Goal: Task Accomplishment & Management: Complete application form

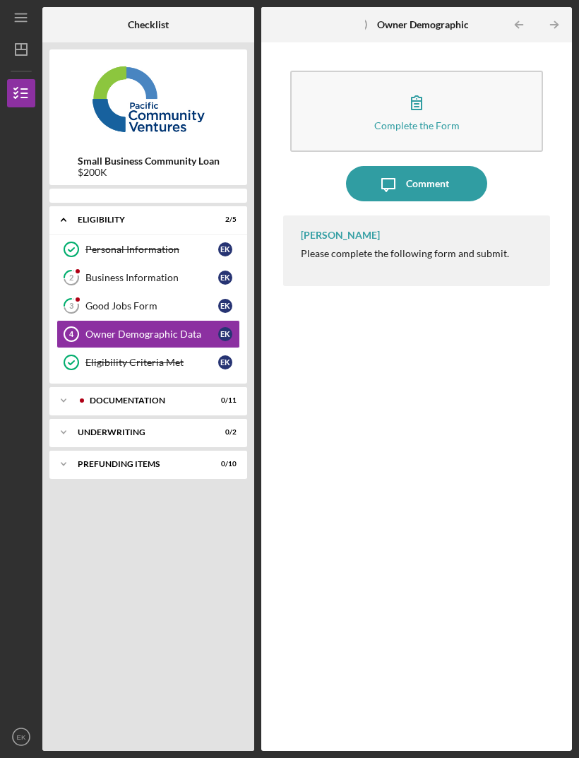
scroll to position [45, 0]
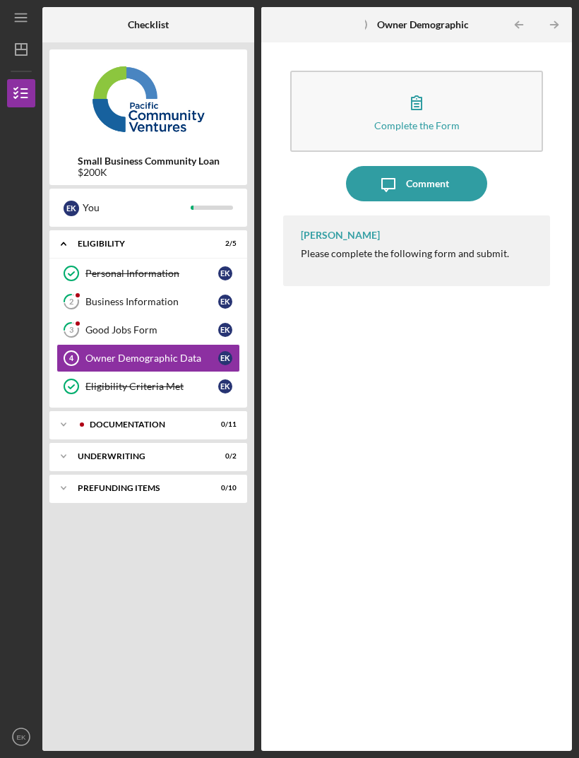
click at [425, 85] on icon "button" at bounding box center [416, 102] width 35 height 35
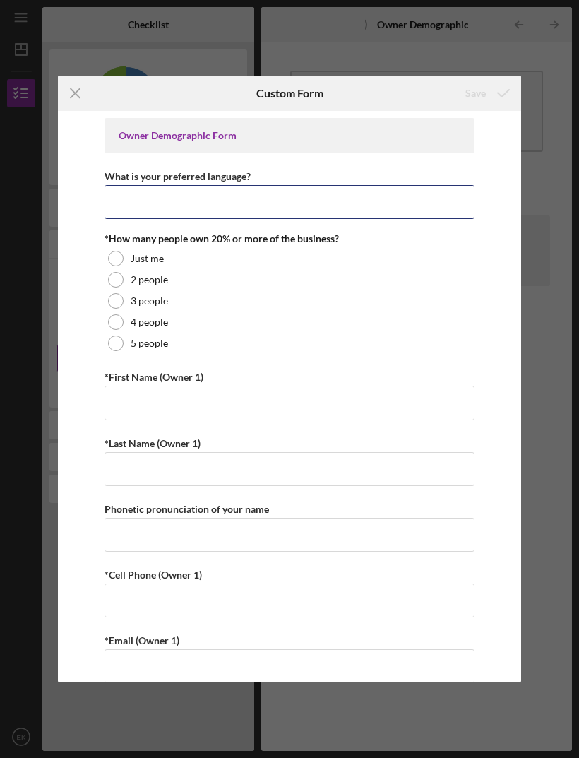
click at [170, 196] on input "What is your preferred language?" at bounding box center [290, 202] width 371 height 34
type input "English"
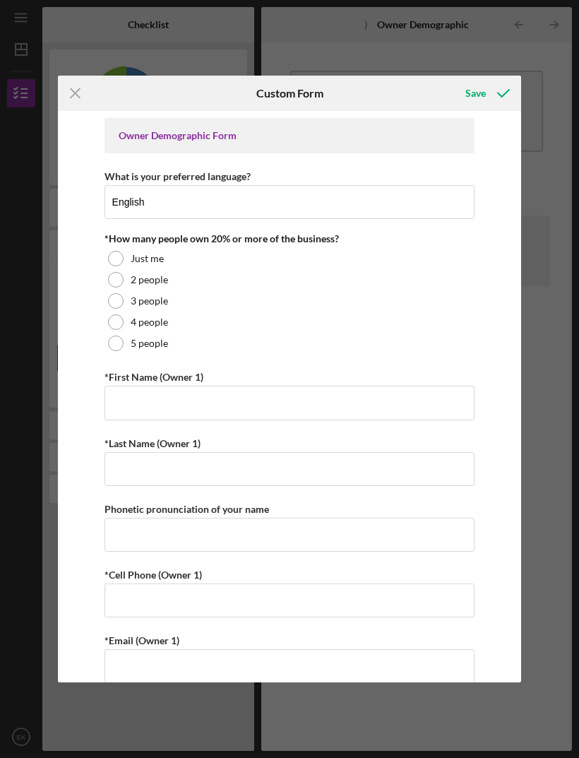
click at [155, 281] on label "2 people" at bounding box center [149, 279] width 37 height 11
click at [273, 410] on input "*First Name (Owner 1)" at bounding box center [290, 403] width 371 height 34
type input "[PERSON_NAME]"
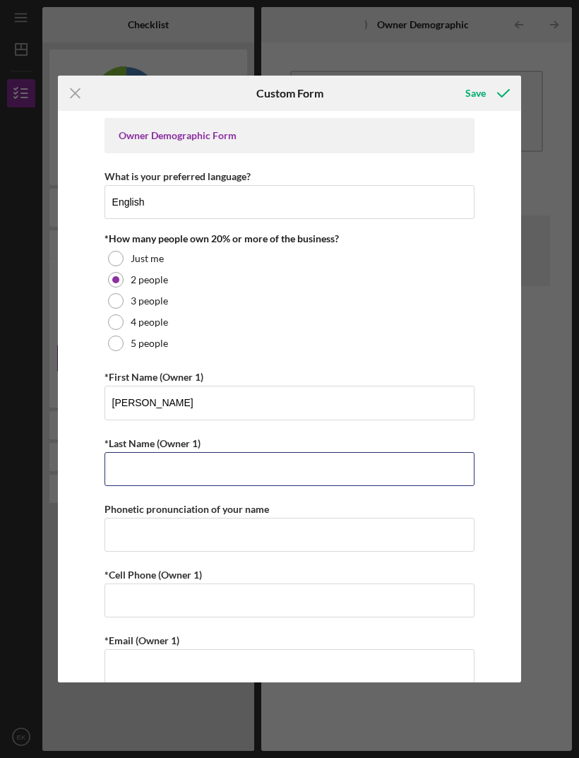
click at [322, 485] on input "*Last Name (Owner 1)" at bounding box center [290, 469] width 371 height 34
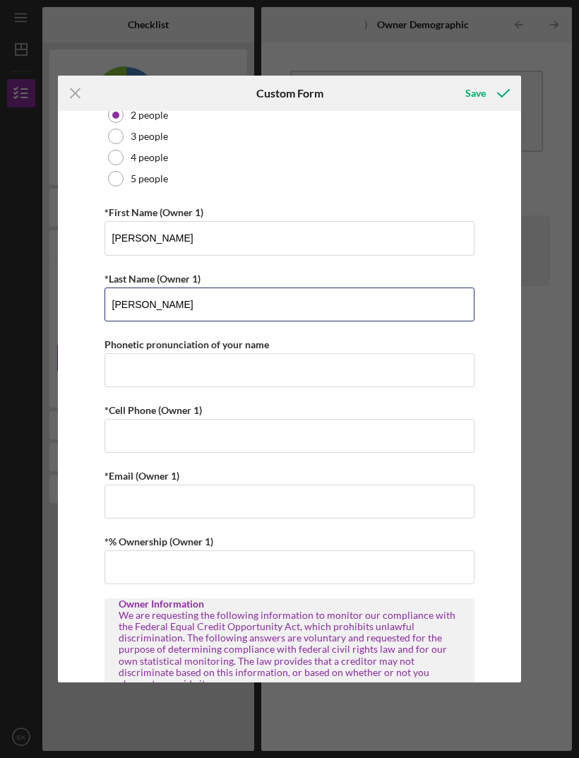
scroll to position [175, 0]
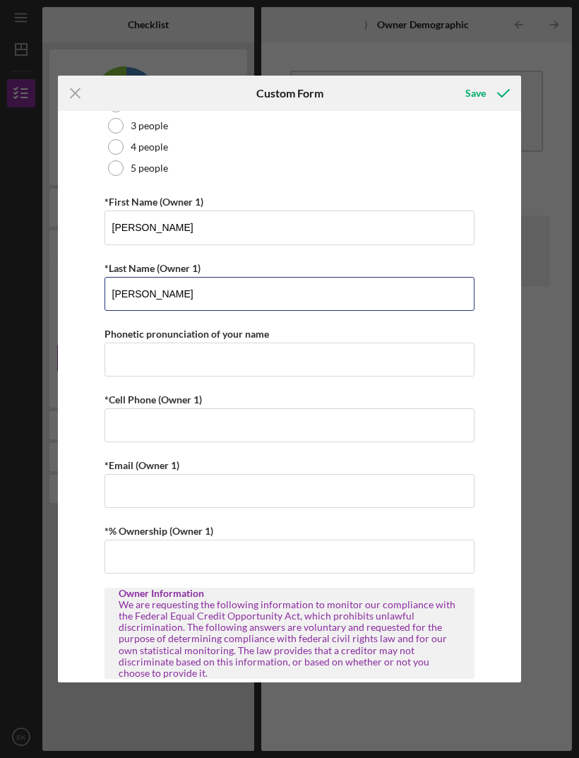
type input "[PERSON_NAME]"
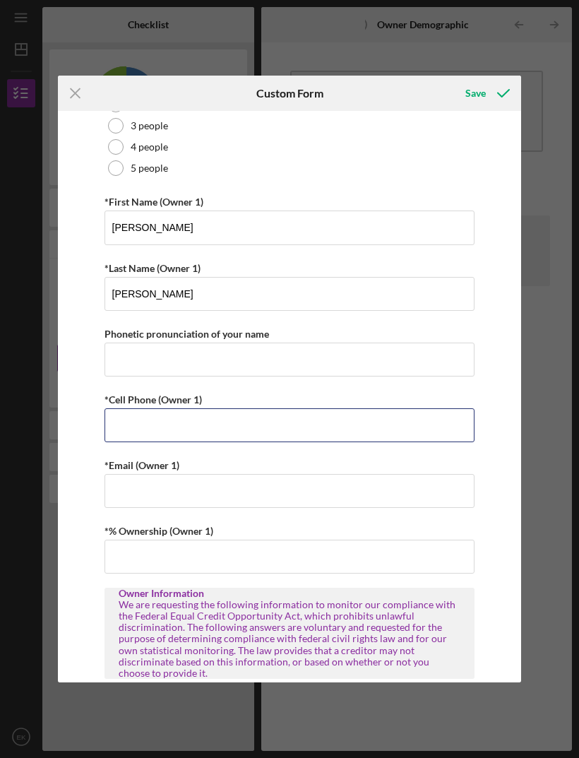
click at [293, 442] on input "*Cell Phone (Owner 1)" at bounding box center [290, 425] width 371 height 34
type input "[PHONE_NUMBER]"
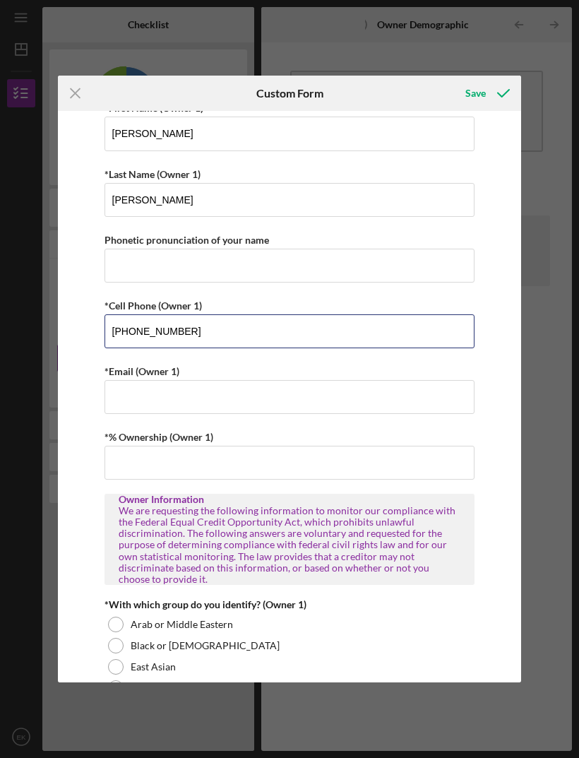
scroll to position [273, 0]
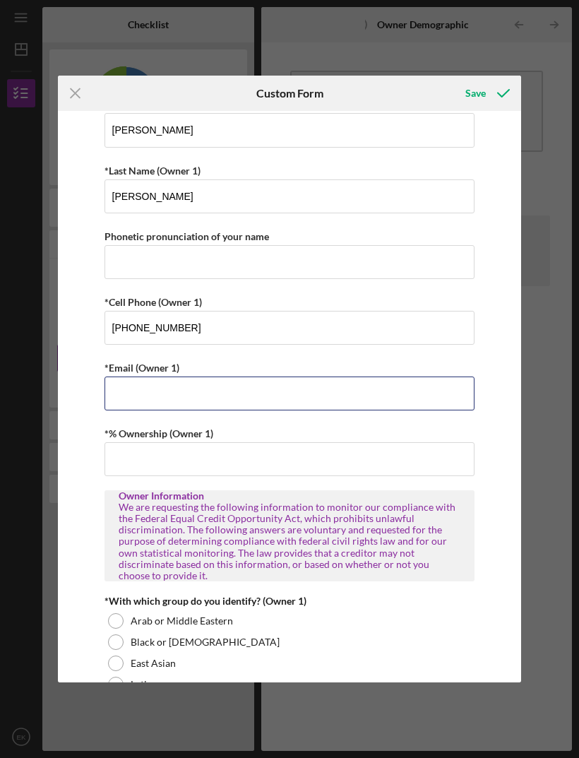
click at [287, 398] on input "*Email (Owner 1)" at bounding box center [290, 394] width 371 height 34
type input "[EMAIL_ADDRESS][DOMAIN_NAME]"
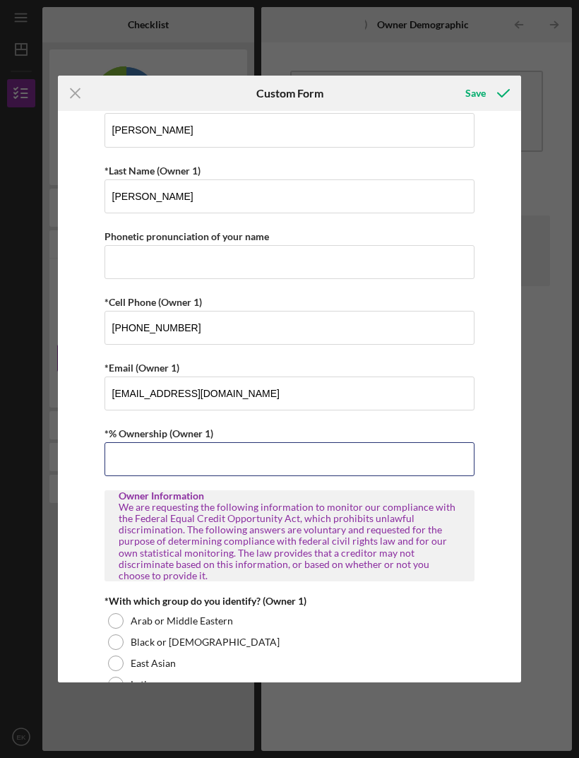
click at [349, 467] on input "*% Ownership (Owner 1)" at bounding box center [290, 459] width 371 height 34
type input "51.00000%"
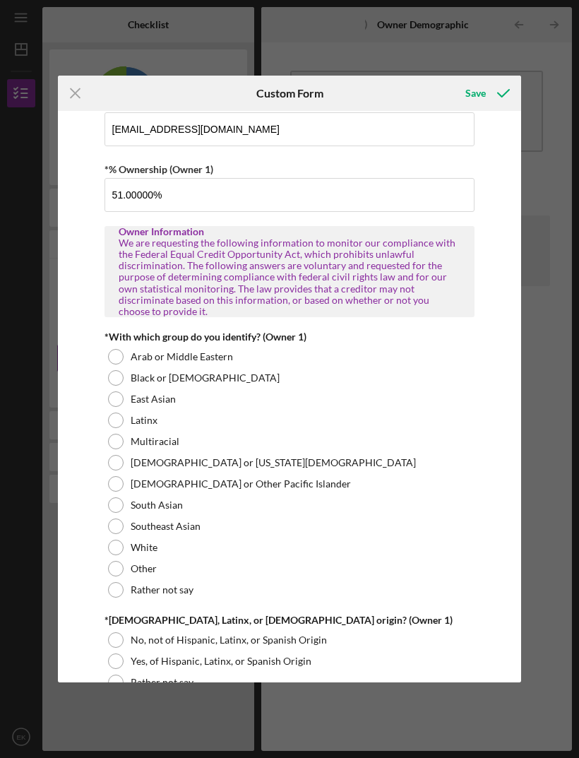
scroll to position [538, 0]
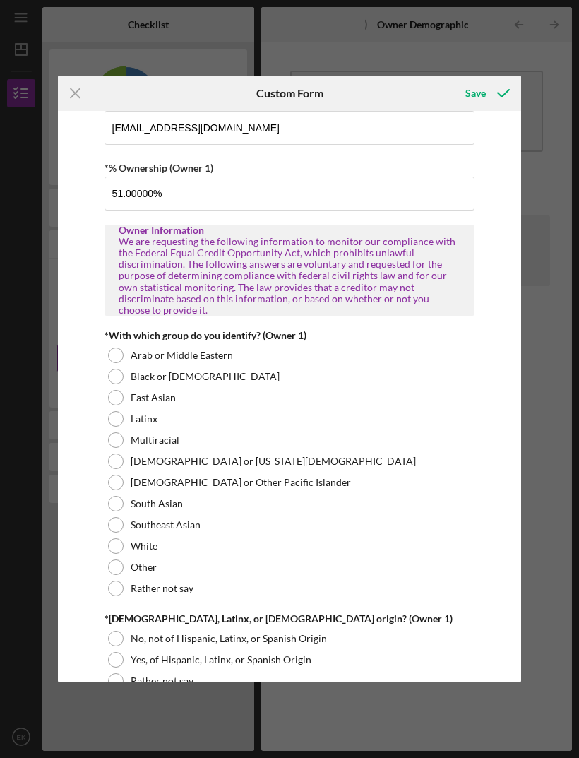
click at [125, 398] on div "East Asian" at bounding box center [290, 397] width 371 height 21
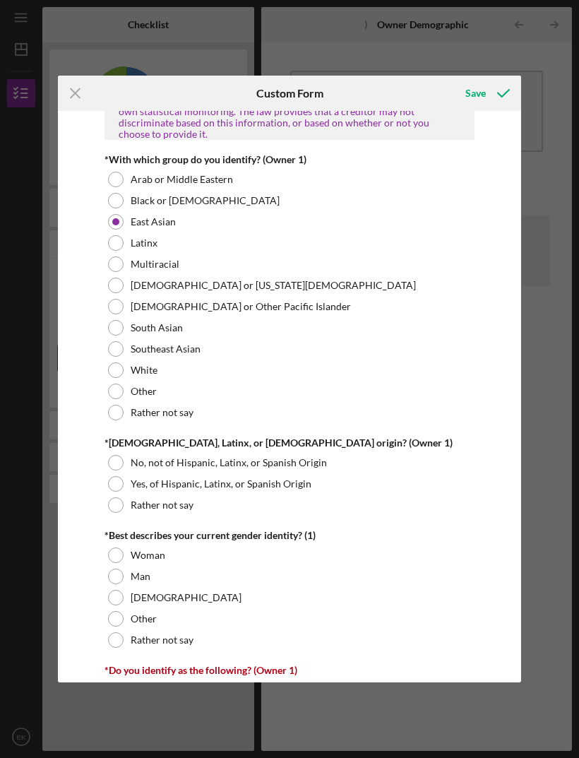
scroll to position [720, 0]
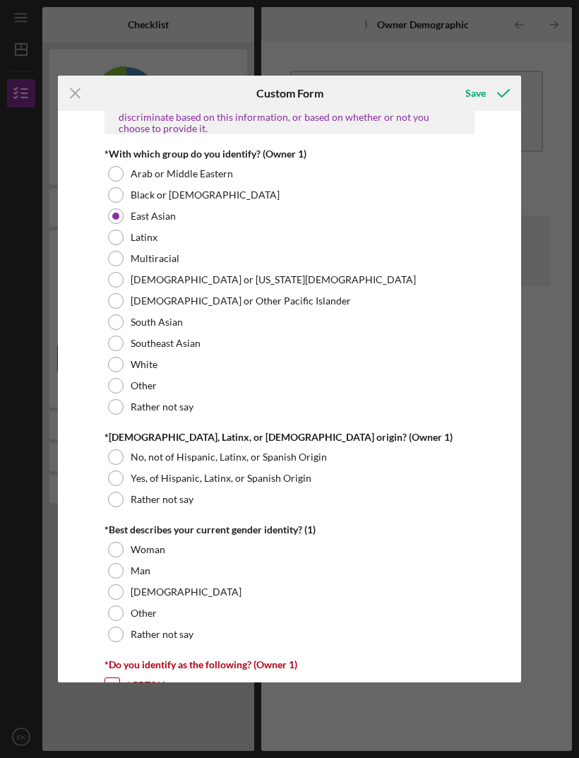
click at [124, 452] on div "No, not of Hispanic, Latinx, or Spanish Origin" at bounding box center [290, 457] width 371 height 21
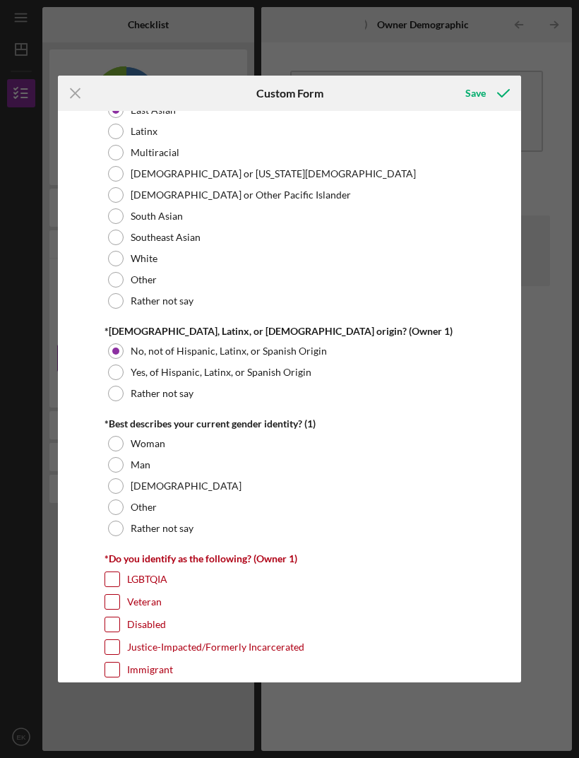
scroll to position [830, 0]
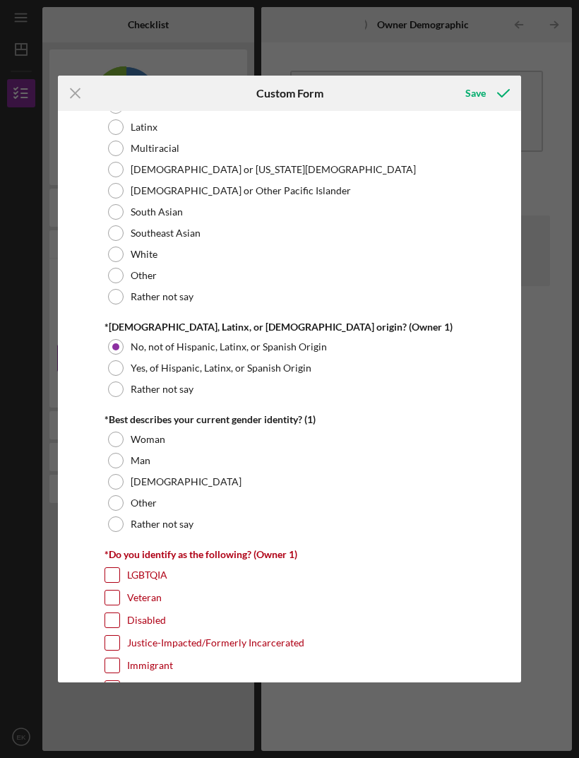
click at [140, 456] on label "Man" at bounding box center [141, 460] width 20 height 11
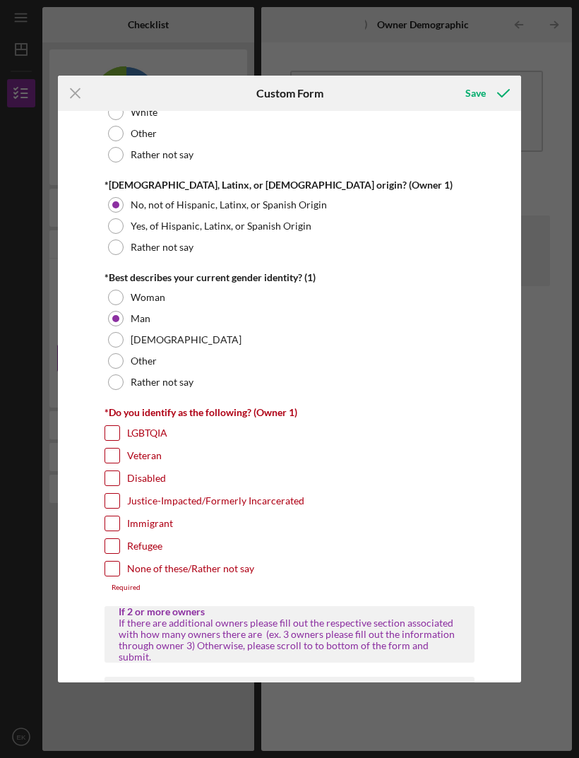
scroll to position [974, 0]
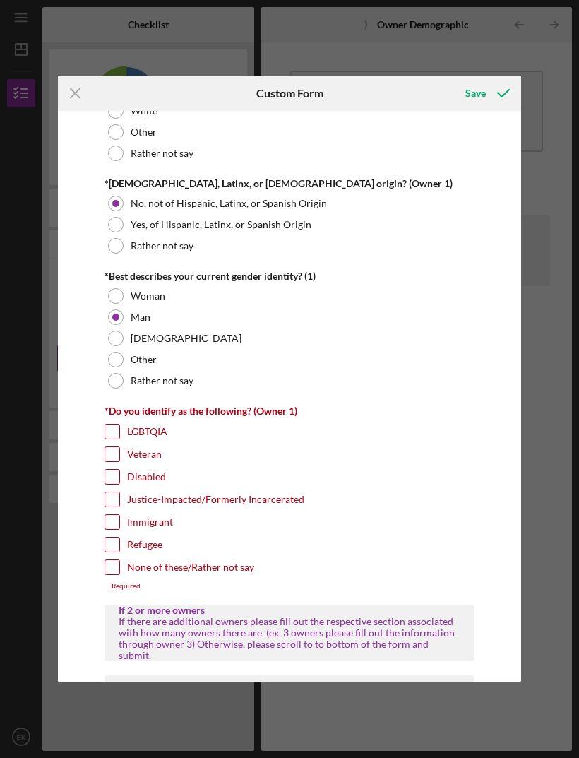
click at [214, 570] on label "None of these/Rather not say" at bounding box center [190, 567] width 127 height 14
click at [119, 570] on input "None of these/Rather not say" at bounding box center [112, 567] width 14 height 14
checkbox input "true"
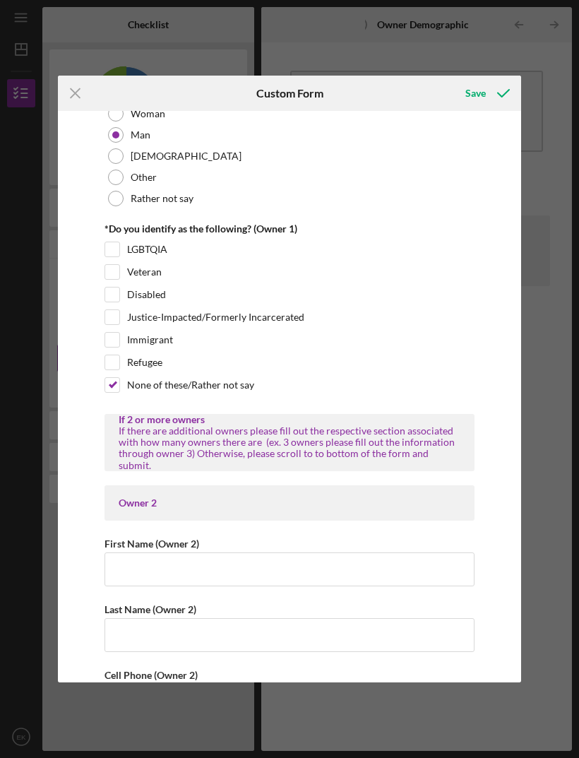
scroll to position [1157, 0]
click at [329, 553] on input "First Name (Owner 2)" at bounding box center [290, 569] width 371 height 34
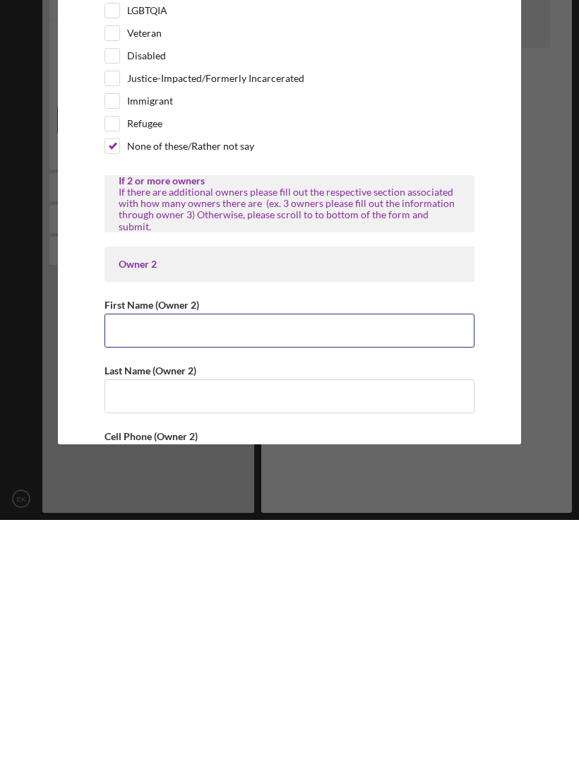
type input "[PERSON_NAME]"
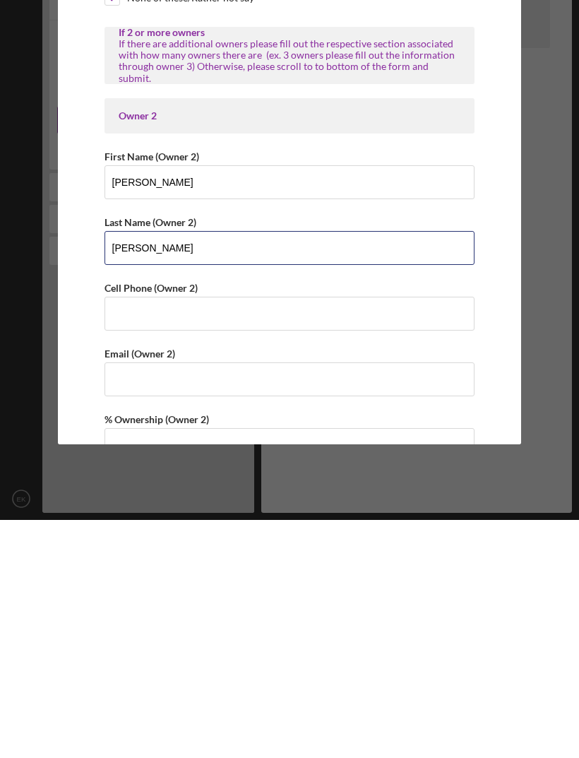
scroll to position [1306, 0]
type input "[PERSON_NAME]"
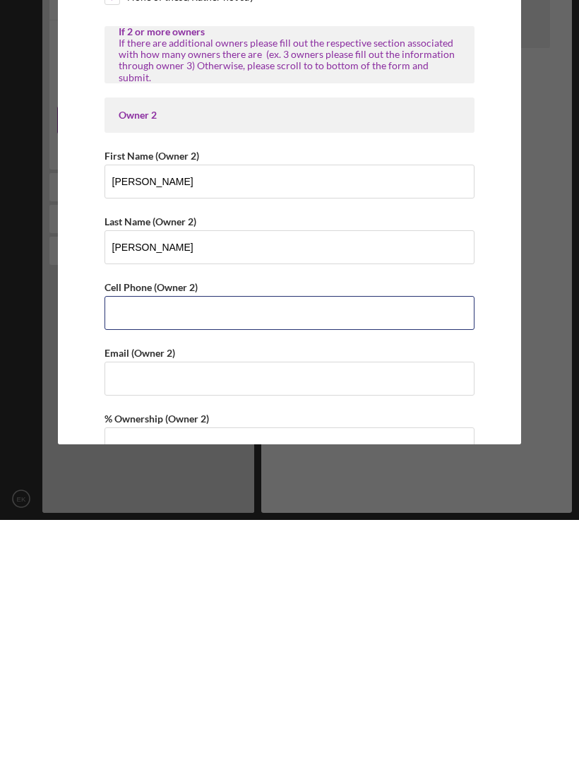
click at [319, 534] on input "Cell Phone (Owner 2)" at bounding box center [290, 551] width 371 height 34
type input "[PHONE_NUMBER]"
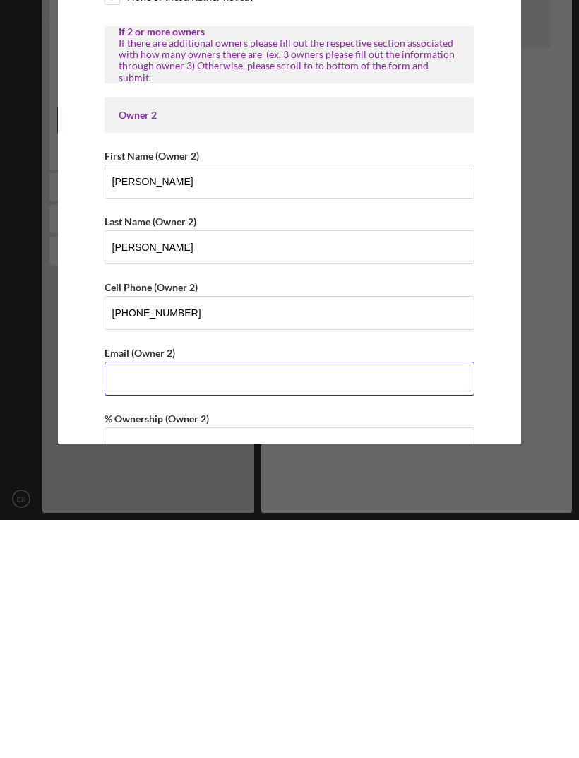
type input "[PERSON_NAME][EMAIL_ADDRESS][PERSON_NAME][DOMAIN_NAME]"
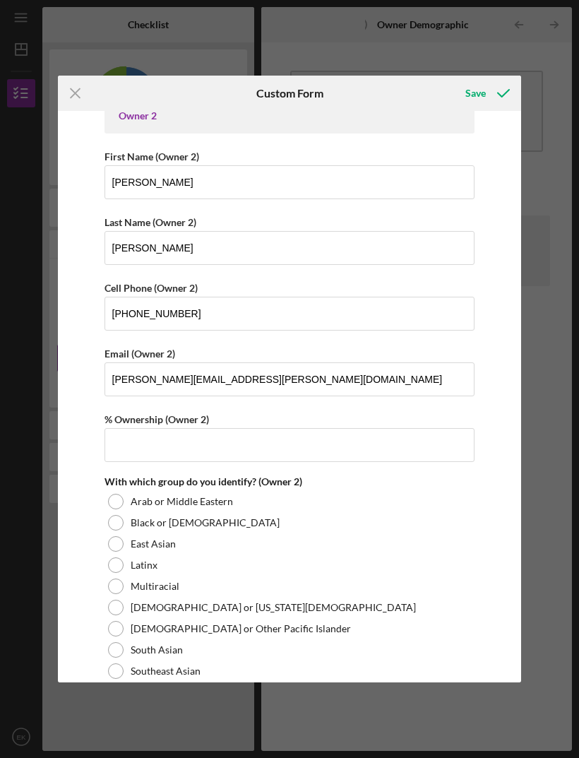
scroll to position [1545, 0]
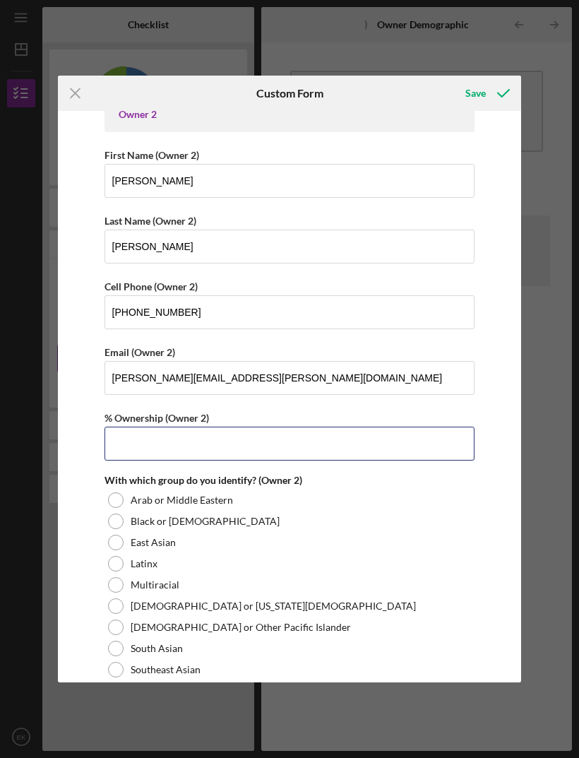
click at [276, 442] on input "% Ownership (Owner 2)" at bounding box center [290, 444] width 371 height 34
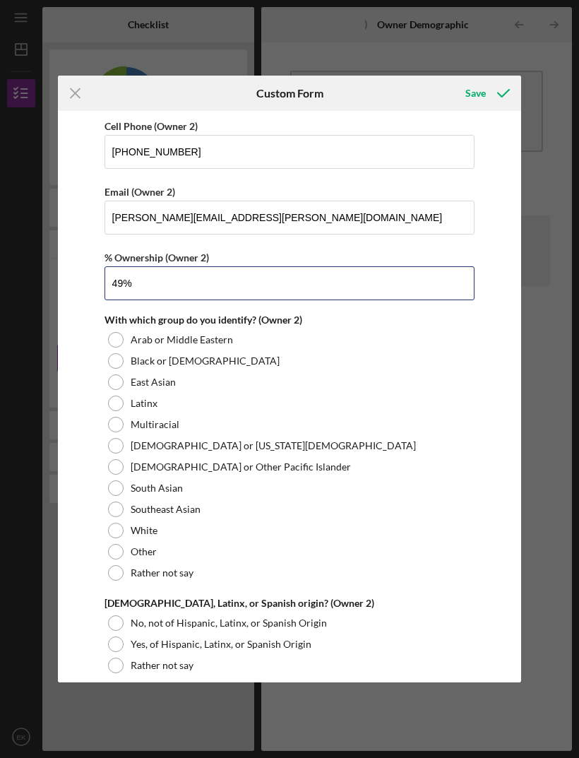
scroll to position [1706, 0]
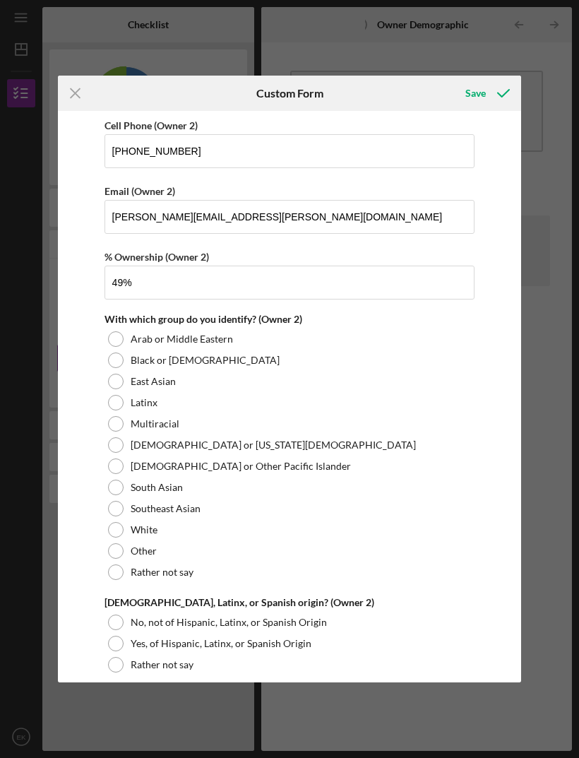
click at [123, 459] on div at bounding box center [116, 467] width 16 height 16
type input "49.00000%"
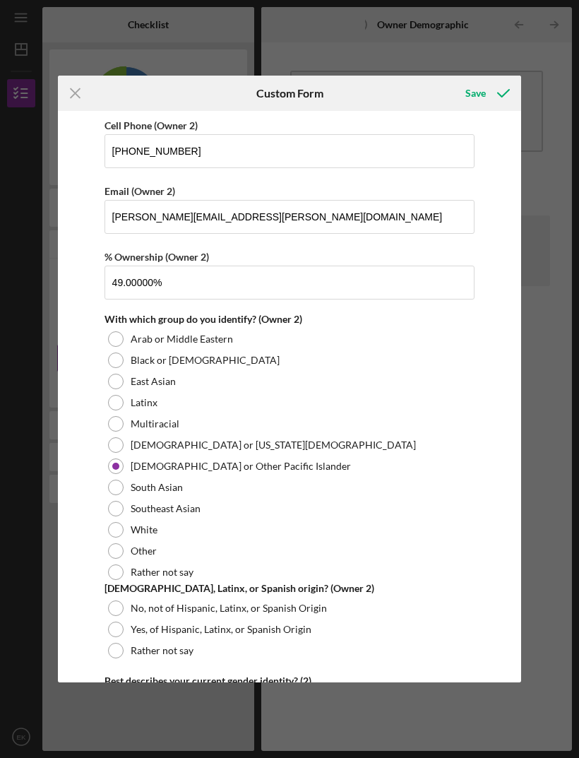
click at [124, 500] on div "Southeast Asian" at bounding box center [290, 508] width 371 height 21
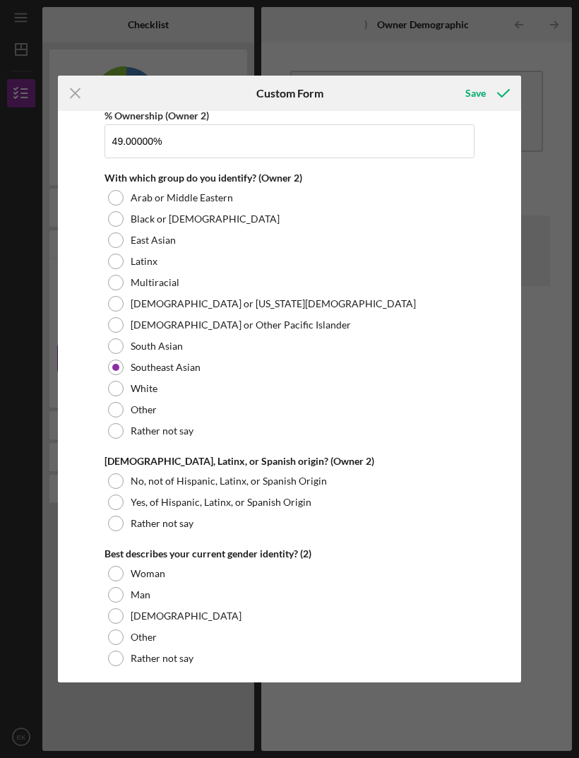
scroll to position [1848, 0]
click at [189, 476] on label "No, not of Hispanic, Latinx, or Spanish Origin" at bounding box center [229, 480] width 196 height 11
click at [117, 570] on div at bounding box center [116, 573] width 16 height 16
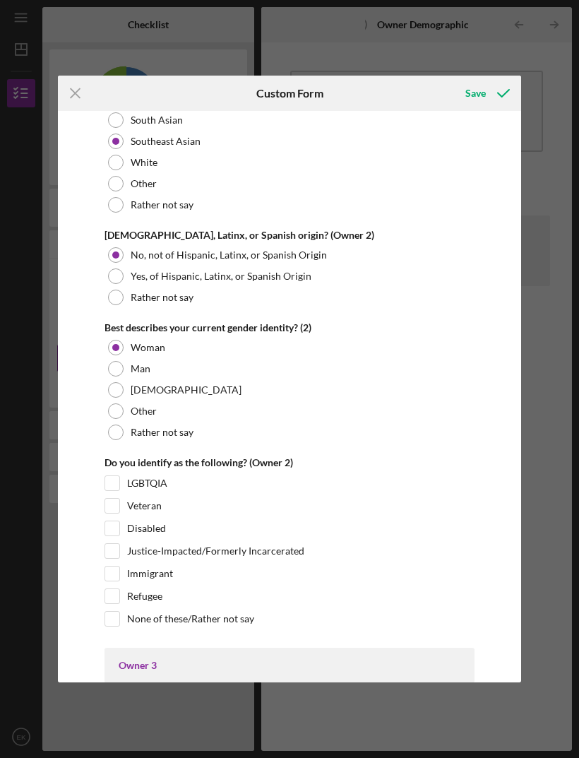
scroll to position [2073, 0]
click at [208, 615] on label "None of these/Rather not say" at bounding box center [190, 620] width 127 height 14
click at [119, 615] on input "None of these/Rather not say" at bounding box center [112, 620] width 14 height 14
checkbox input "true"
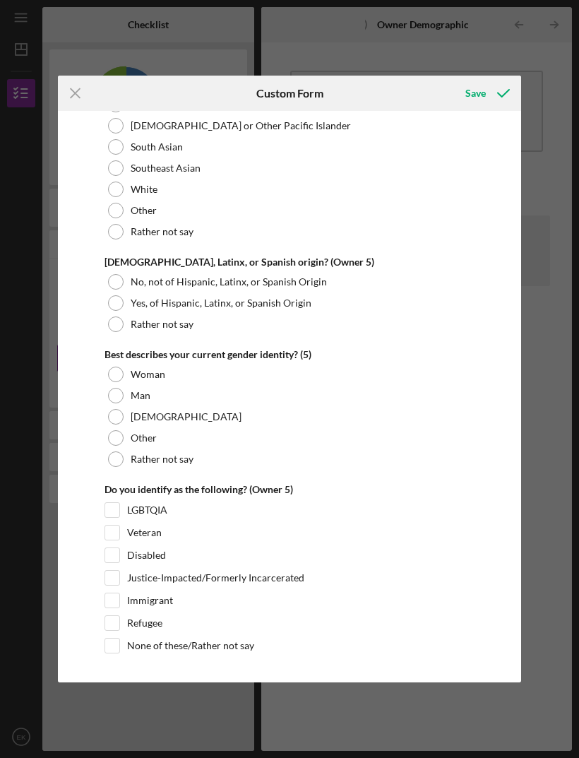
scroll to position [5299, 0]
click at [484, 92] on div "Save" at bounding box center [476, 93] width 20 height 28
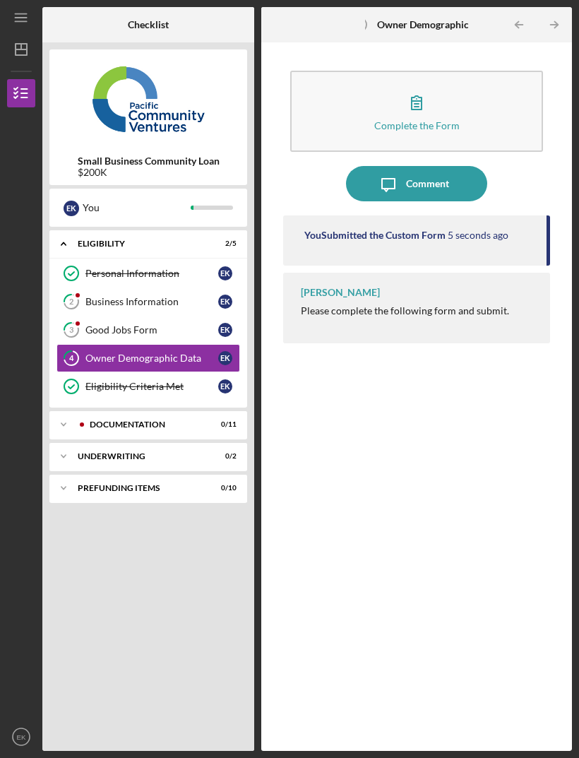
click at [151, 316] on link "3 Good Jobs Form E K" at bounding box center [149, 330] width 184 height 28
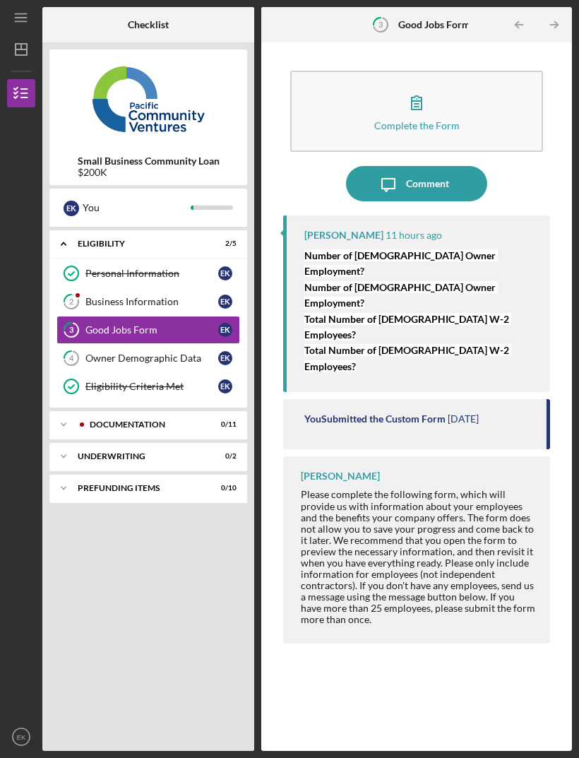
click at [444, 280] on p "Number of [DEMOGRAPHIC_DATA] Owner Employment?" at bounding box center [421, 296] width 232 height 32
click at [477, 71] on button "Complete the Form Form" at bounding box center [416, 111] width 253 height 81
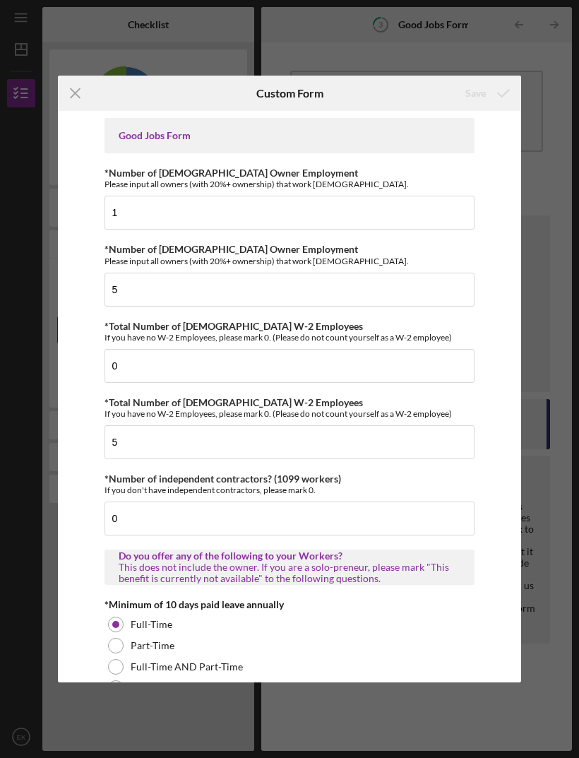
click at [81, 79] on icon "Icon/Menu Close" at bounding box center [75, 93] width 35 height 35
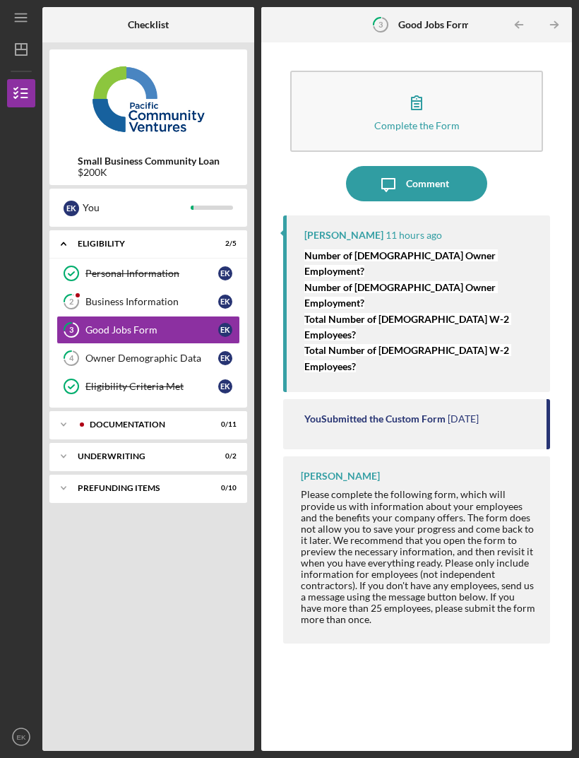
click at [189, 420] on div "Documentation" at bounding box center [146, 424] width 112 height 8
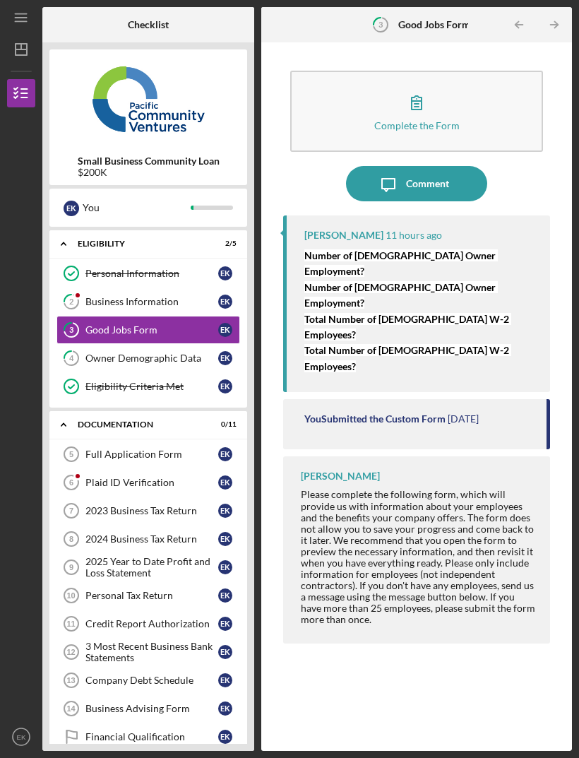
click at [167, 477] on div "Plaid ID Verification" at bounding box center [152, 482] width 133 height 11
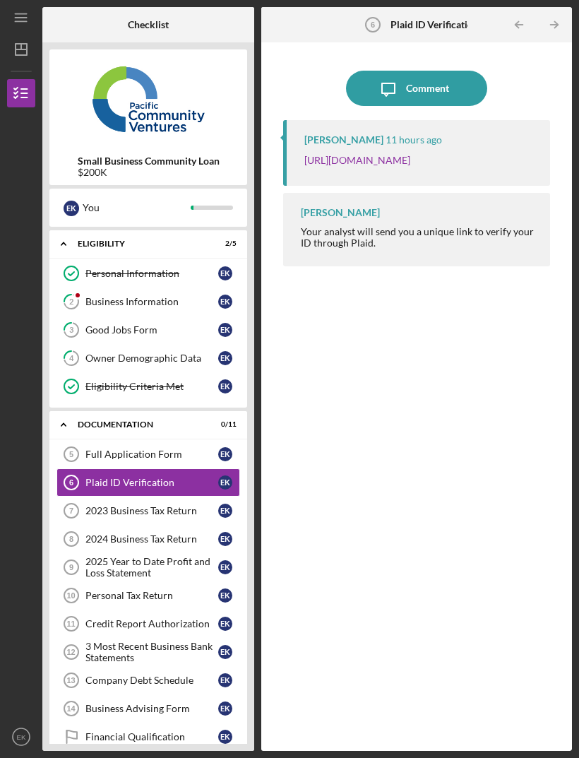
click at [411, 154] on link "[URL][DOMAIN_NAME]" at bounding box center [358, 160] width 106 height 12
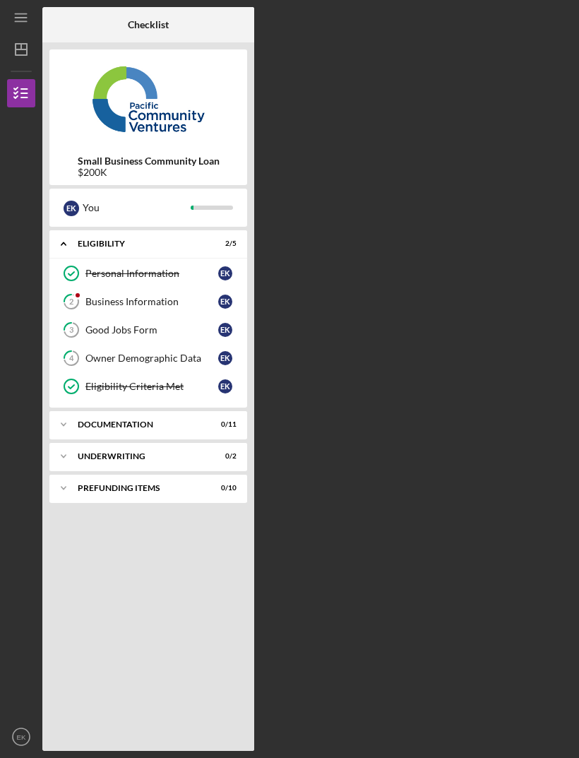
click at [124, 307] on div "Business Information" at bounding box center [152, 301] width 133 height 11
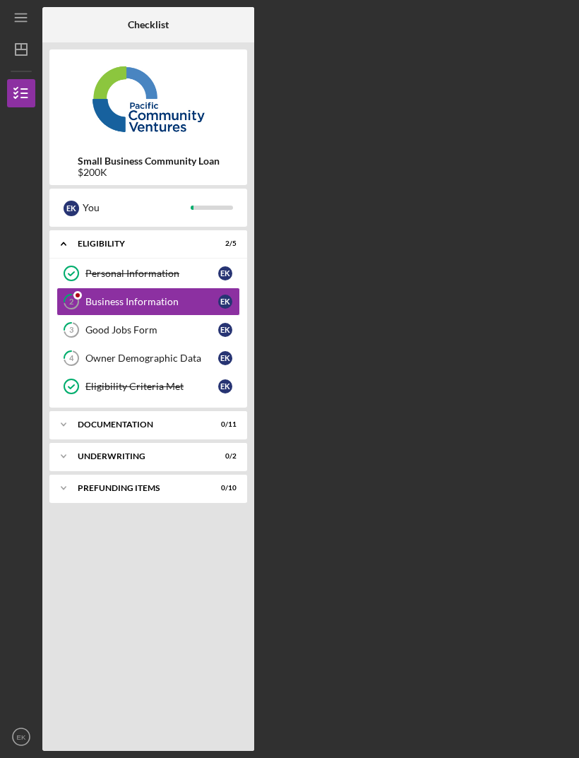
scroll to position [45, 0]
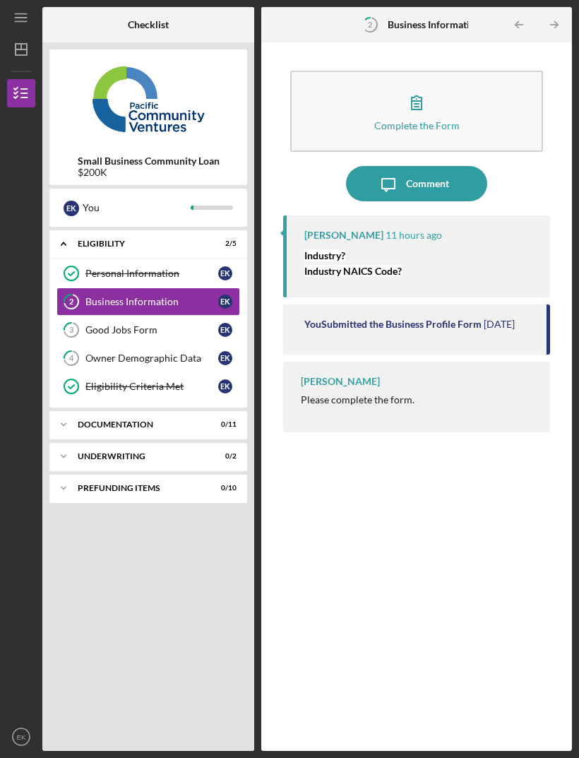
click at [467, 71] on button "Complete the Form Form" at bounding box center [416, 111] width 253 height 81
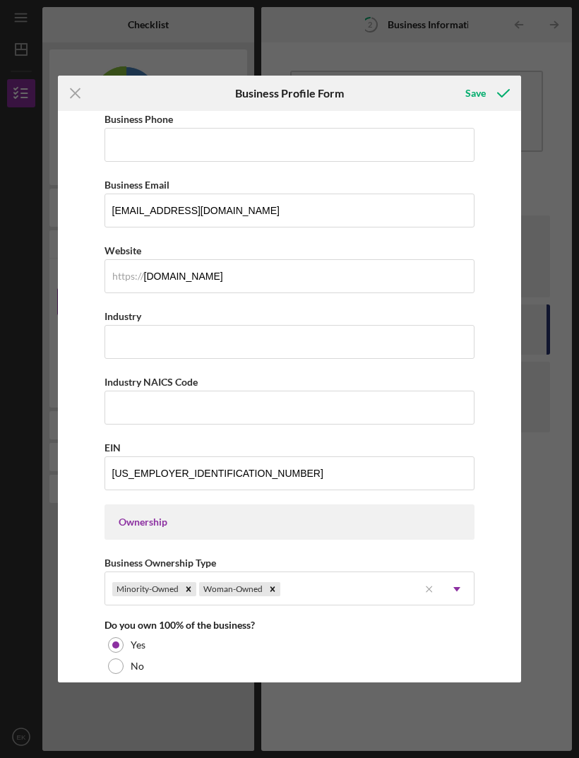
scroll to position [269, 0]
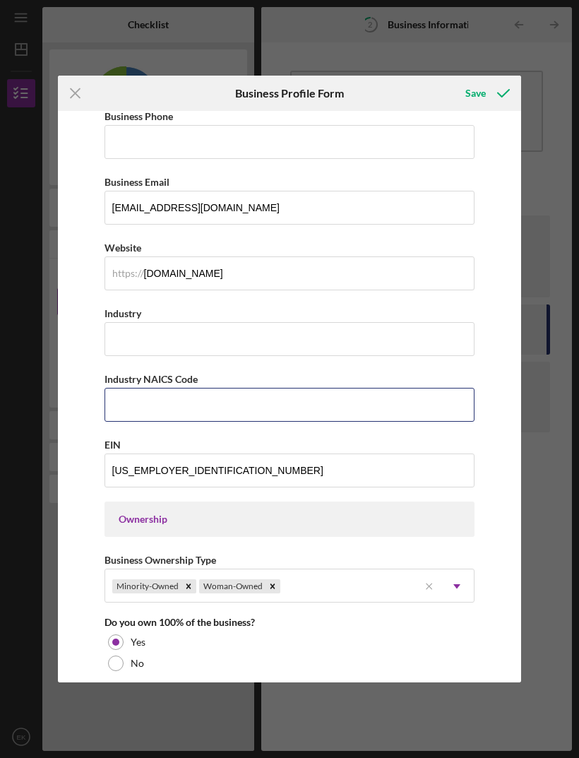
click at [297, 418] on input "Industry NAICS Code" at bounding box center [290, 405] width 371 height 34
type input "722515"
click at [487, 84] on icon "submit" at bounding box center [503, 93] width 35 height 35
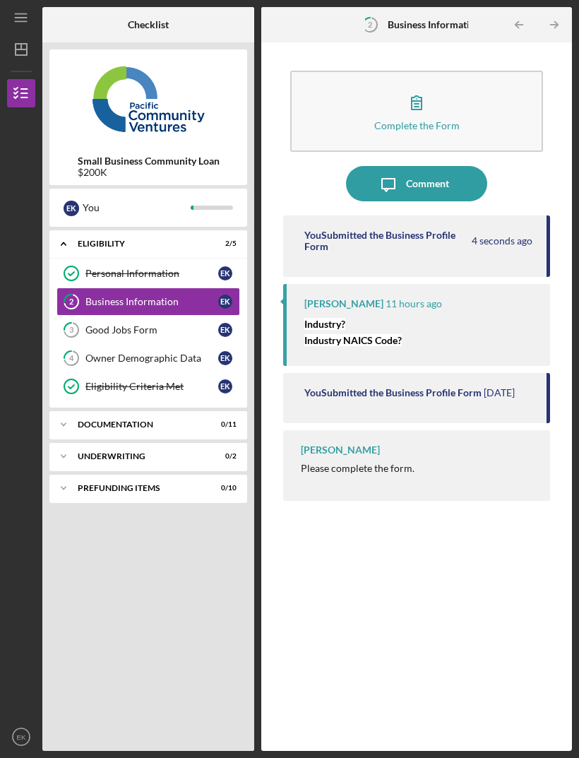
click at [191, 420] on div "Documentation" at bounding box center [140, 424] width 124 height 8
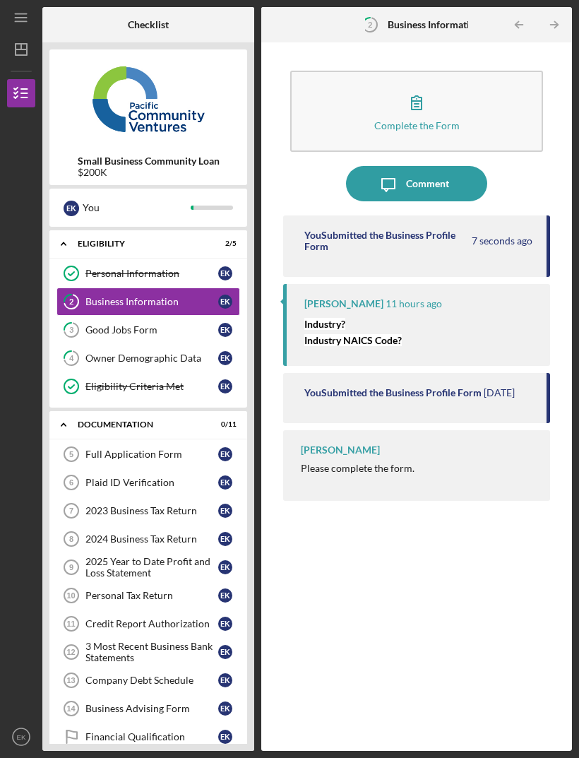
click at [159, 449] on div "Full Application Form" at bounding box center [152, 454] width 133 height 11
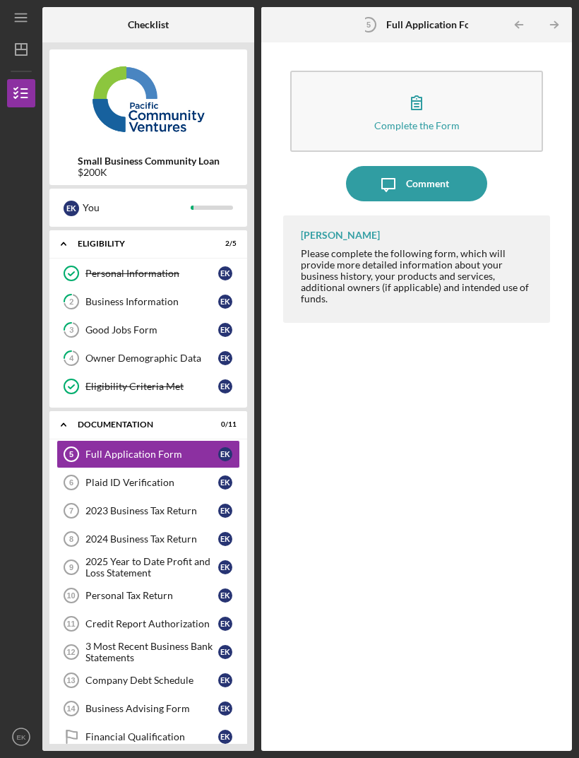
click at [444, 71] on button "Complete the Form Form" at bounding box center [416, 111] width 253 height 81
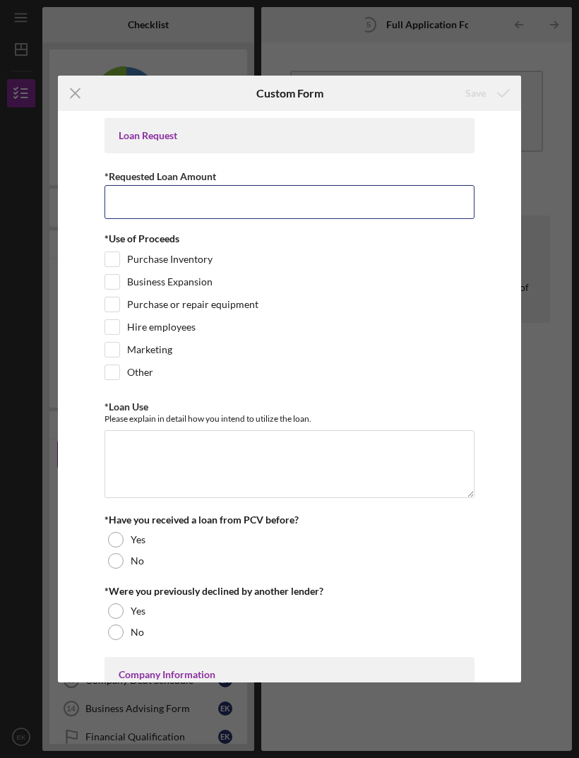
click at [242, 205] on input "*Requested Loan Amount" at bounding box center [290, 202] width 371 height 34
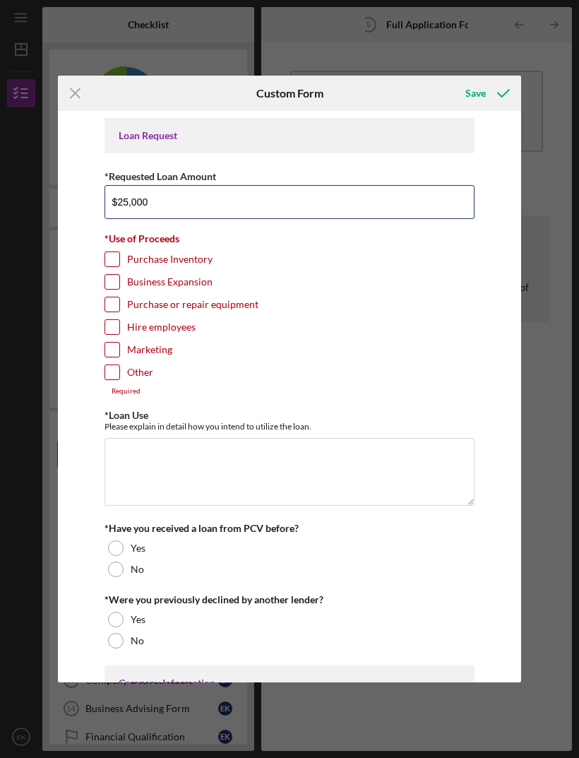
type input "$250,000"
click at [119, 286] on input "Business Expansion" at bounding box center [112, 282] width 14 height 14
checkbox input "true"
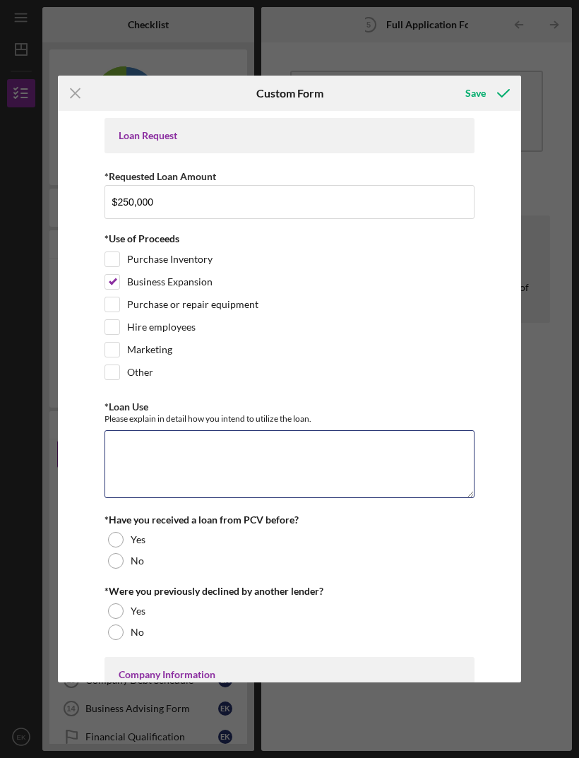
click at [302, 466] on textarea "*Loan Use" at bounding box center [290, 464] width 371 height 68
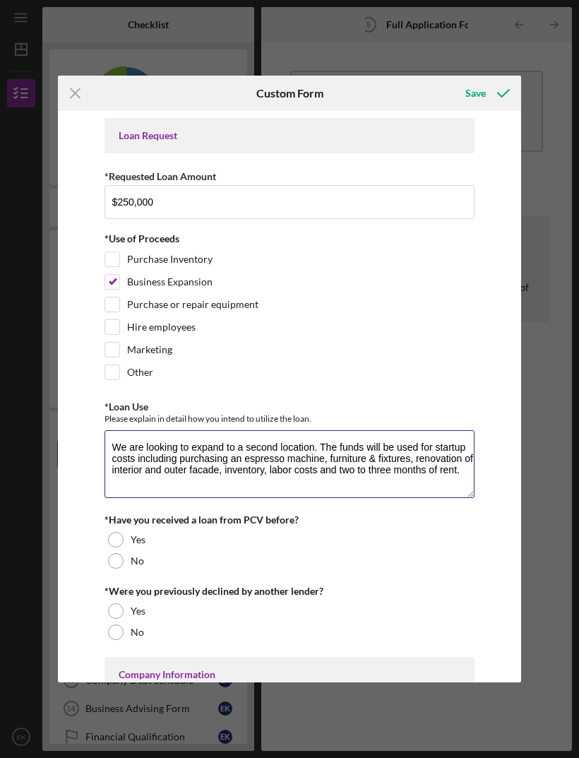
click at [331, 464] on textarea "We are looking to expand to a second location. The funds will be used for start…" at bounding box center [290, 464] width 371 height 68
type textarea "We are looking to expand to a second location. The funds will be used for start…"
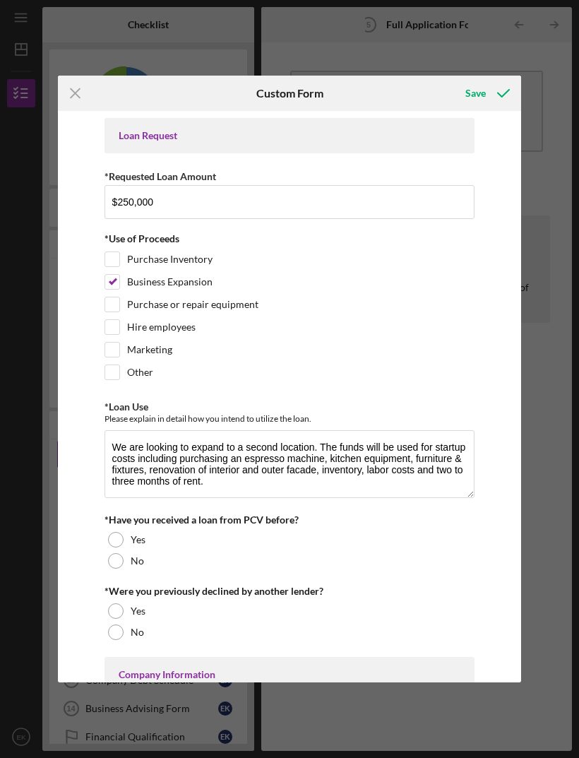
click at [119, 566] on div at bounding box center [116, 561] width 16 height 16
click at [113, 640] on div at bounding box center [116, 633] width 16 height 16
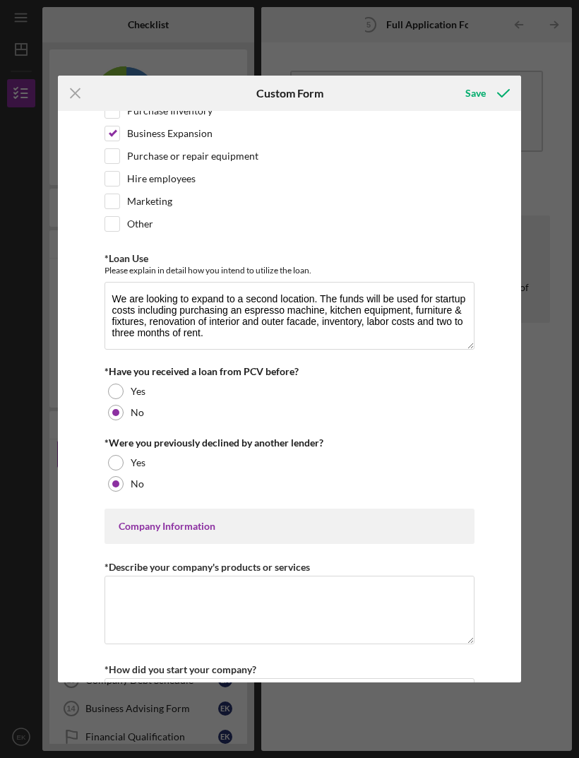
scroll to position [169, 0]
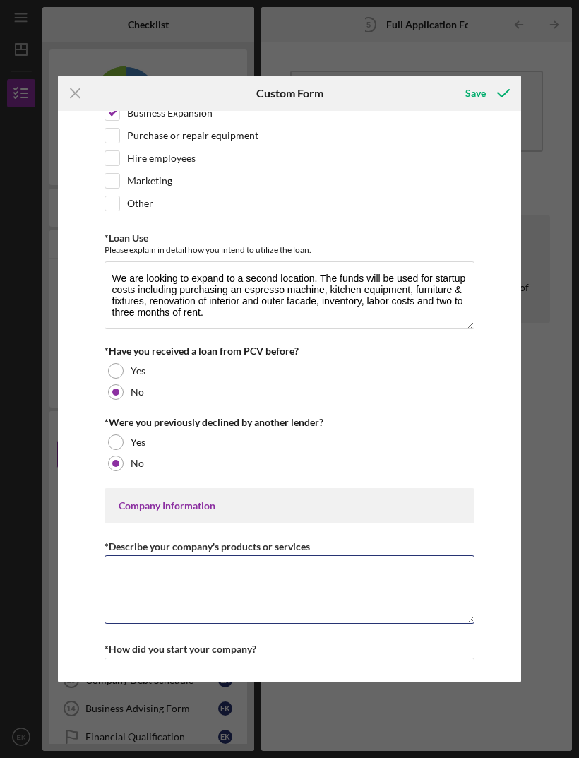
click at [119, 580] on textarea "*Describe your company's products or services" at bounding box center [290, 589] width 371 height 68
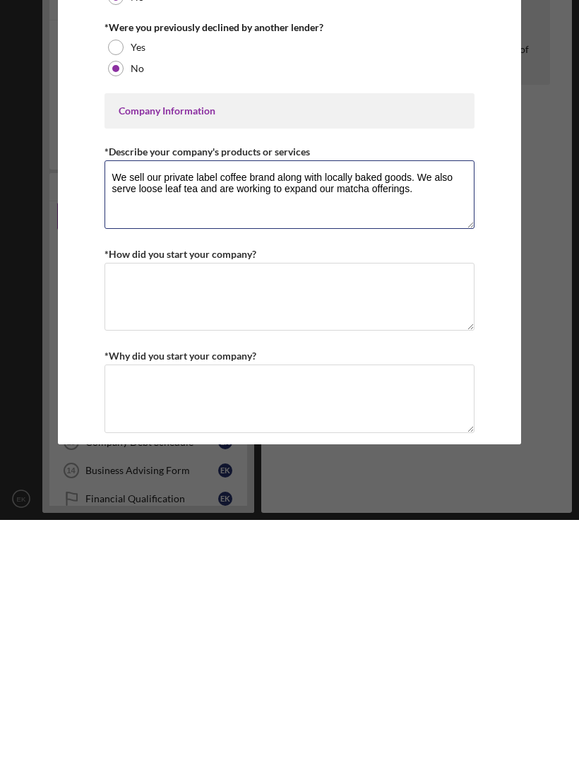
scroll to position [367, 0]
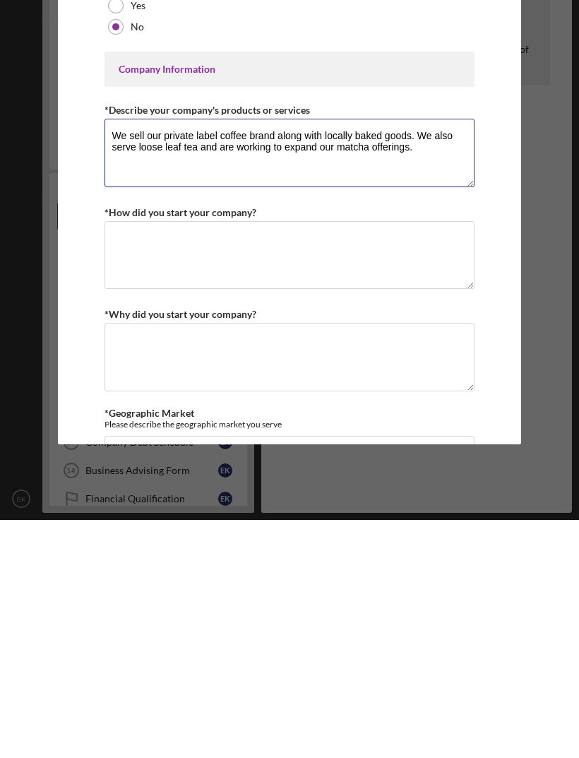
type textarea "We sell our private label coffee brand along with locally baked goods. We also …"
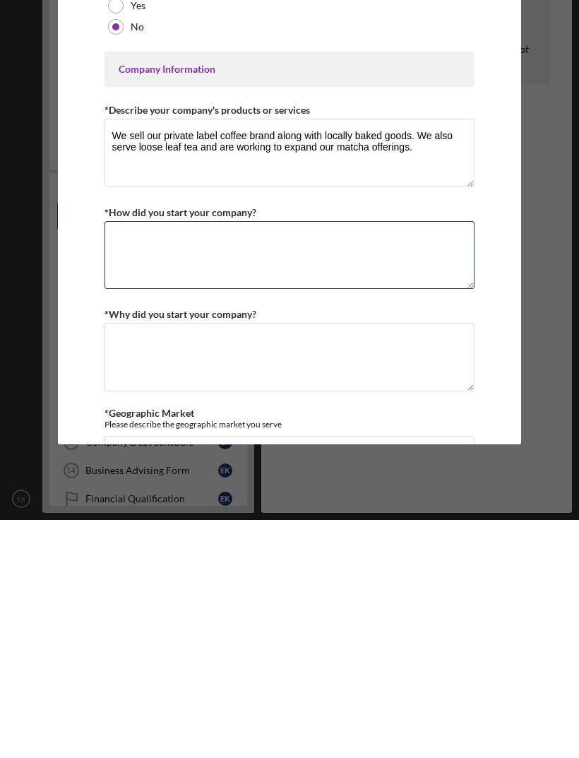
click at [334, 459] on textarea "*How did you start your company?" at bounding box center [290, 493] width 371 height 68
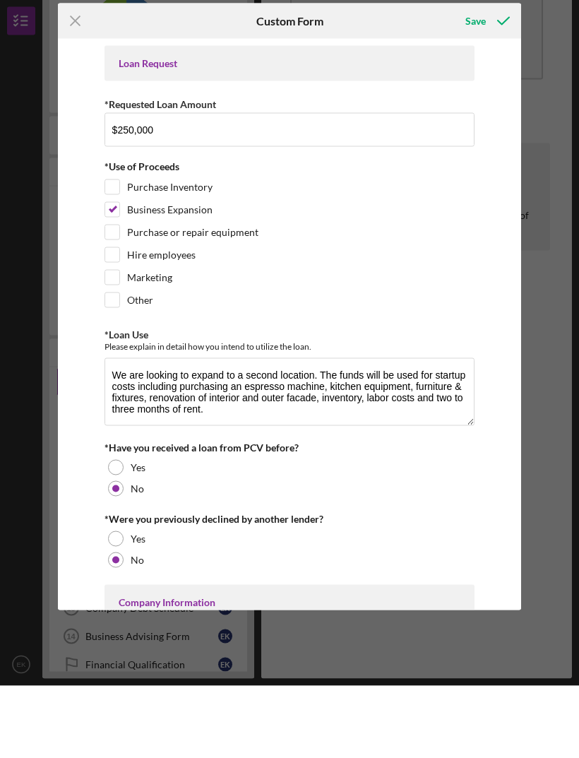
scroll to position [0, 0]
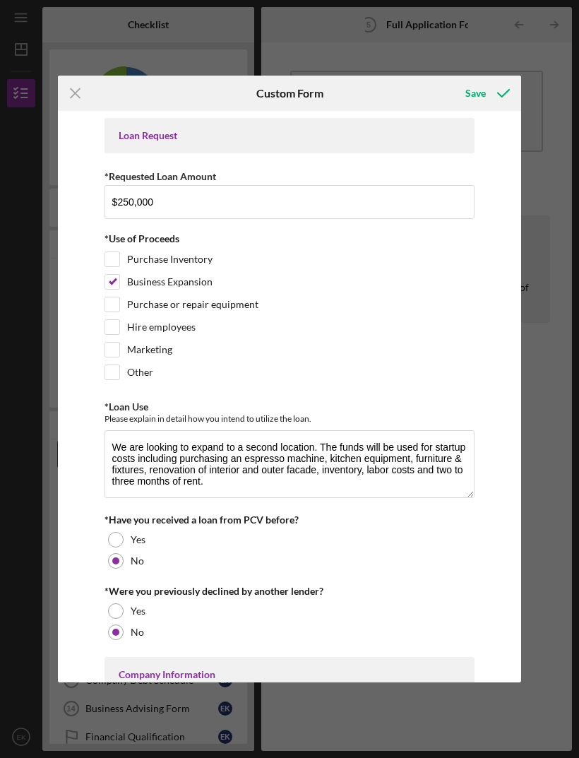
click at [490, 90] on icon "submit" at bounding box center [503, 93] width 35 height 35
click at [74, 94] on line at bounding box center [75, 93] width 9 height 9
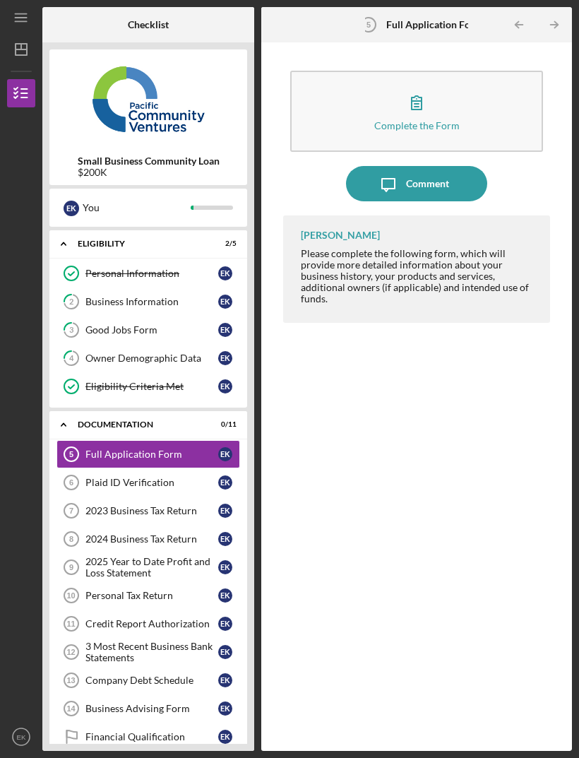
click at [52, 429] on icon "Icon/Expander" at bounding box center [63, 425] width 28 height 28
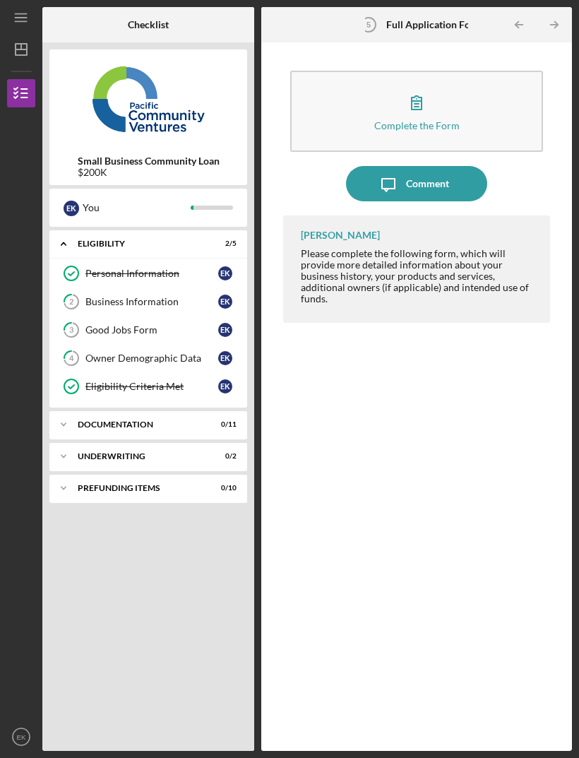
click at [56, 426] on icon "Icon/Expander" at bounding box center [63, 425] width 28 height 28
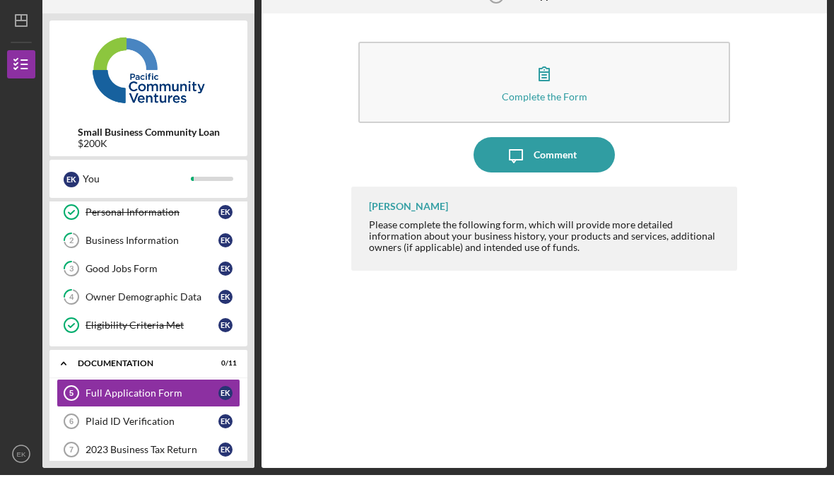
scroll to position [45, 0]
